Goal: Task Accomplishment & Management: Complete application form

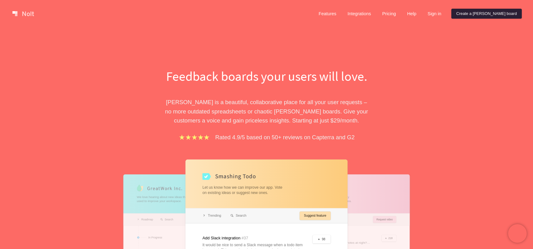
click at [491, 14] on link "Create a [PERSON_NAME] board" at bounding box center [486, 14] width 70 height 10
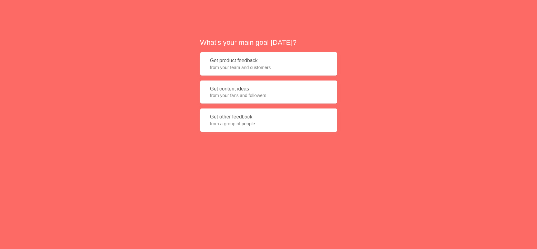
click at [269, 125] on span "from a group of people" at bounding box center [268, 124] width 117 height 6
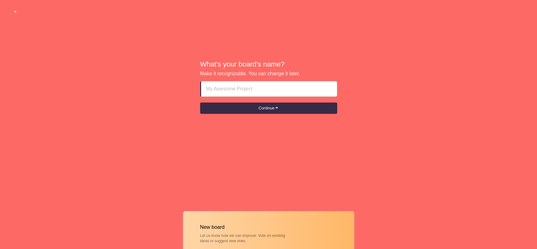
click at [264, 88] on input at bounding box center [269, 89] width 126 height 15
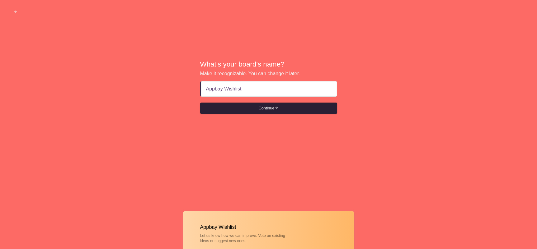
click at [253, 110] on button "Continue" at bounding box center [268, 108] width 137 height 11
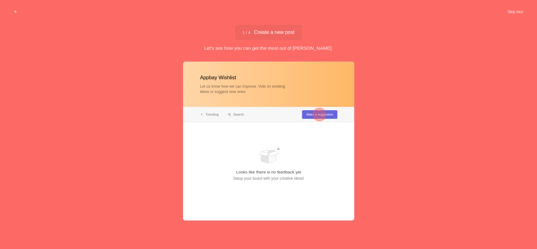
type input "Appbay Wishlist"
click at [309, 120] on div at bounding box center [319, 115] width 22 height 22
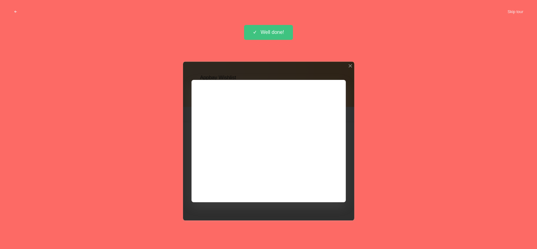
click at [310, 113] on div at bounding box center [268, 141] width 171 height 159
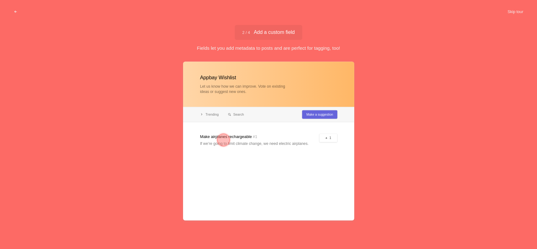
click at [286, 69] on div at bounding box center [268, 141] width 171 height 159
click at [298, 135] on div at bounding box center [268, 141] width 171 height 159
click at [221, 139] on div at bounding box center [223, 140] width 12 height 12
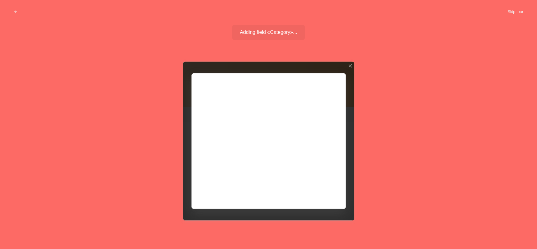
click at [393, 42] on div "Adding field «Category»... Field with options added" at bounding box center [268, 38] width 537 height 26
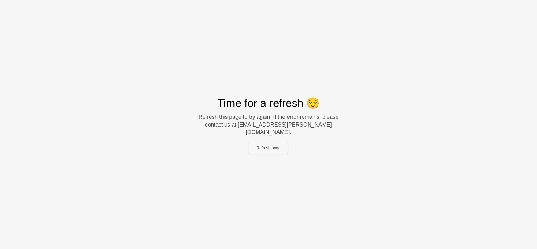
click at [275, 145] on button "Refresh page" at bounding box center [268, 148] width 39 height 11
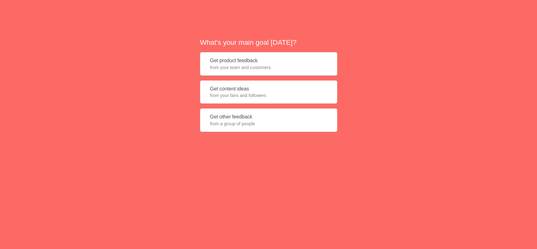
click at [282, 121] on span "from a group of people" at bounding box center [268, 124] width 117 height 6
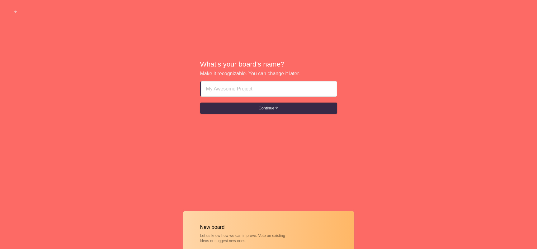
click at [279, 92] on input at bounding box center [269, 89] width 126 height 15
type input "Appbay Wishlist"
click at [200, 103] on button "Continue" at bounding box center [268, 108] width 137 height 11
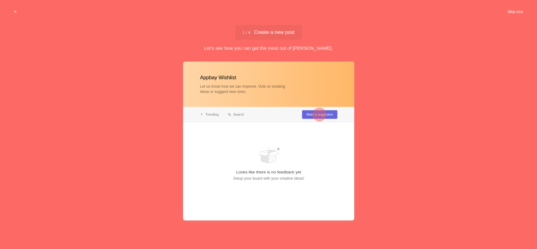
click at [502, 14] on button "Skip tour" at bounding box center [515, 11] width 31 height 11
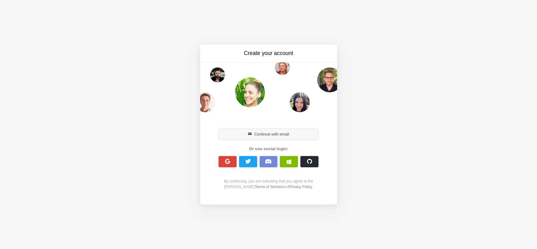
click at [262, 139] on button "Continue with email" at bounding box center [269, 134] width 100 height 11
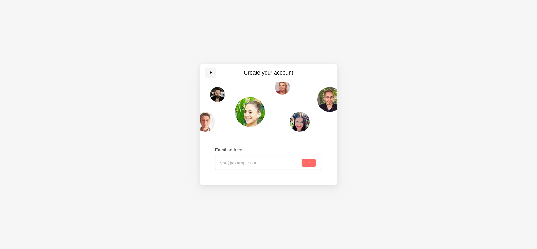
click at [213, 73] on link at bounding box center [210, 73] width 11 height 10
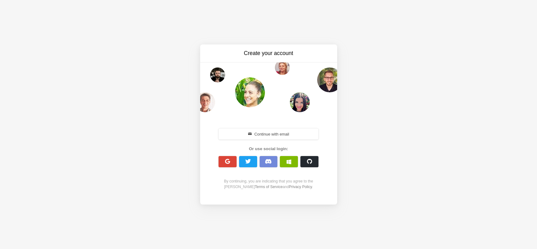
click at [230, 165] on button "button" at bounding box center [228, 161] width 18 height 11
